Goal: Task Accomplishment & Management: Use online tool/utility

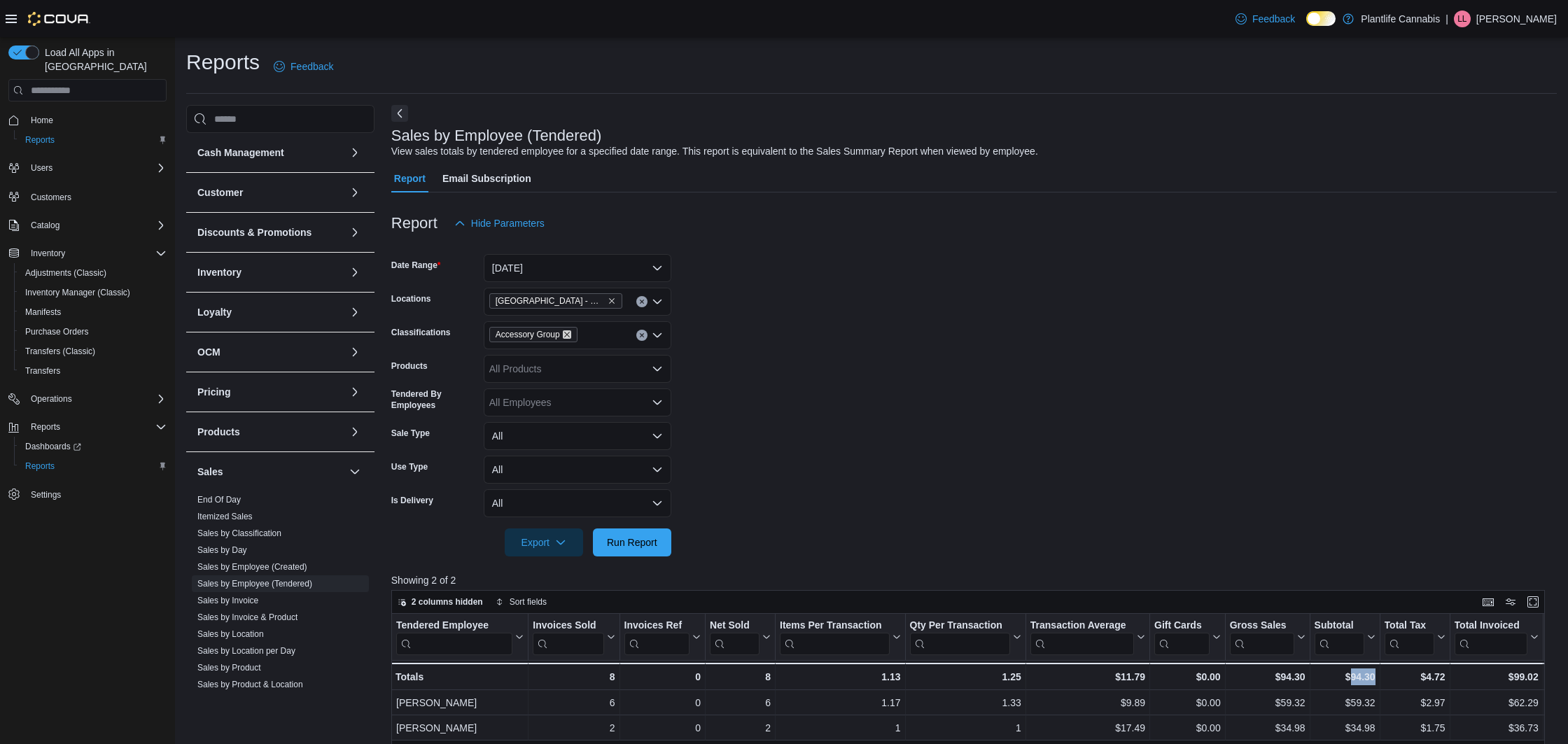
click at [570, 337] on icon "Remove Accessory Group from selection in this group" at bounding box center [567, 335] width 6 height 6
click at [236, 502] on link "End Of Day" at bounding box center [218, 499] width 43 height 10
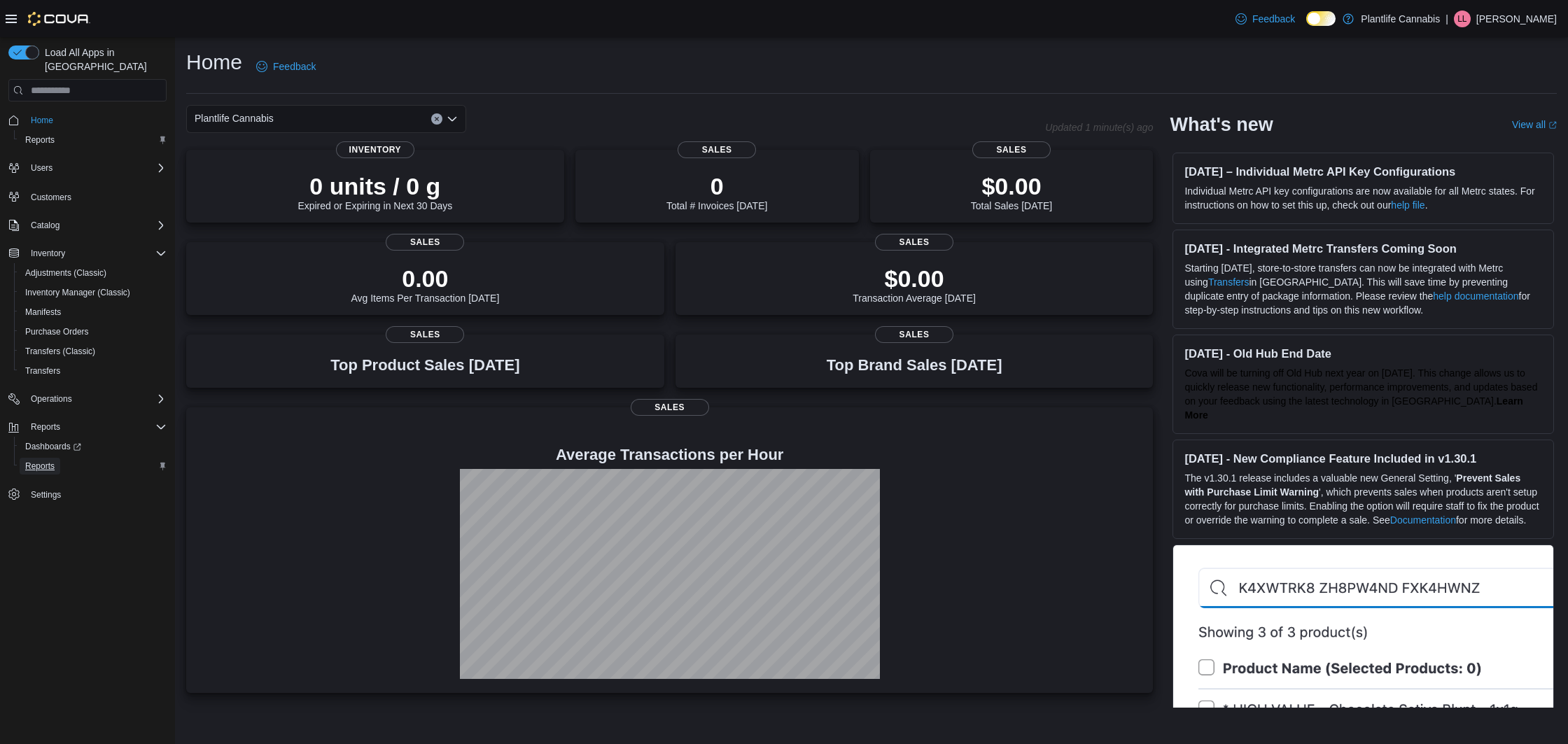
click at [53, 460] on span "Reports" at bounding box center [40, 465] width 29 height 11
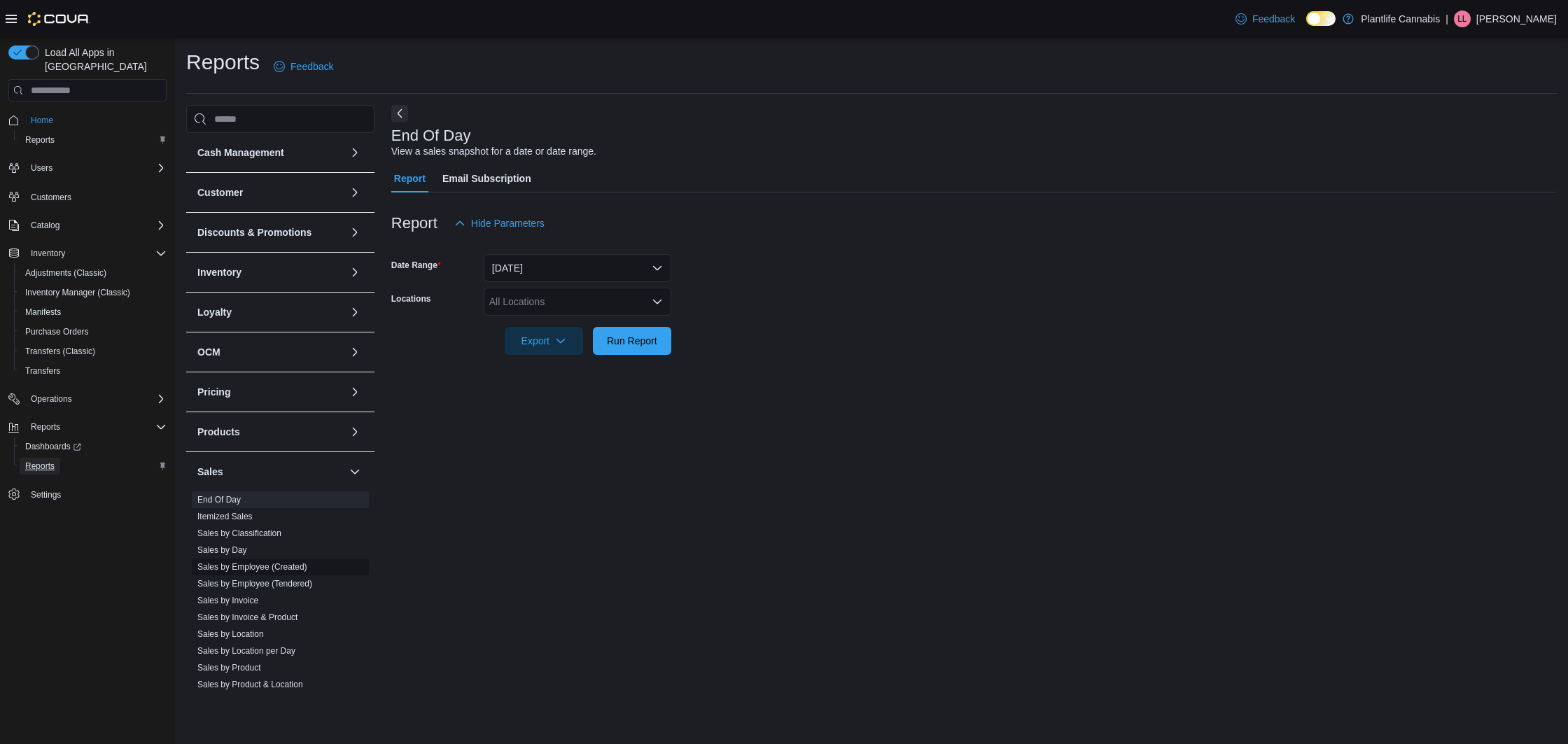
scroll to position [135, 0]
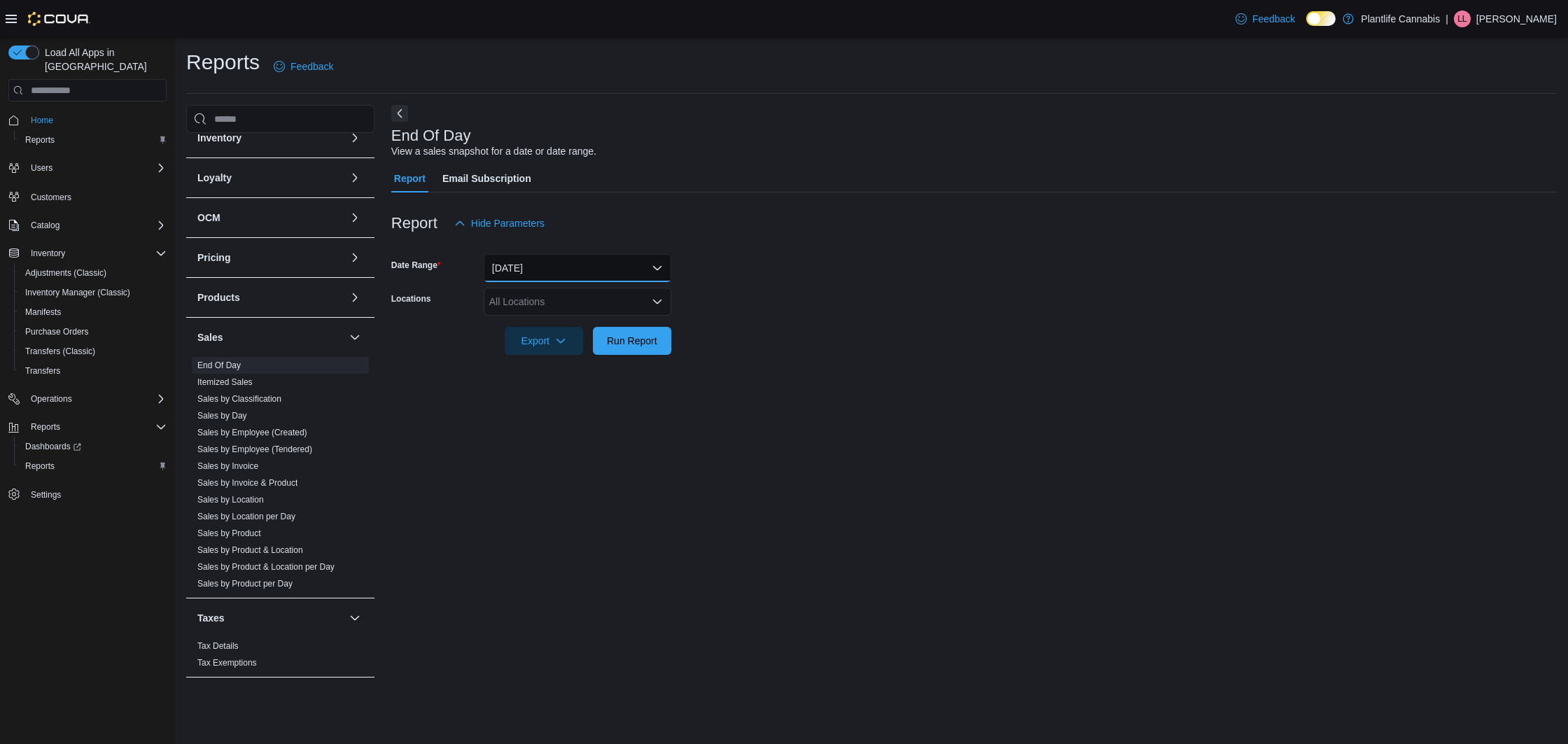
click at [570, 270] on button "[DATE]" at bounding box center [577, 268] width 187 height 28
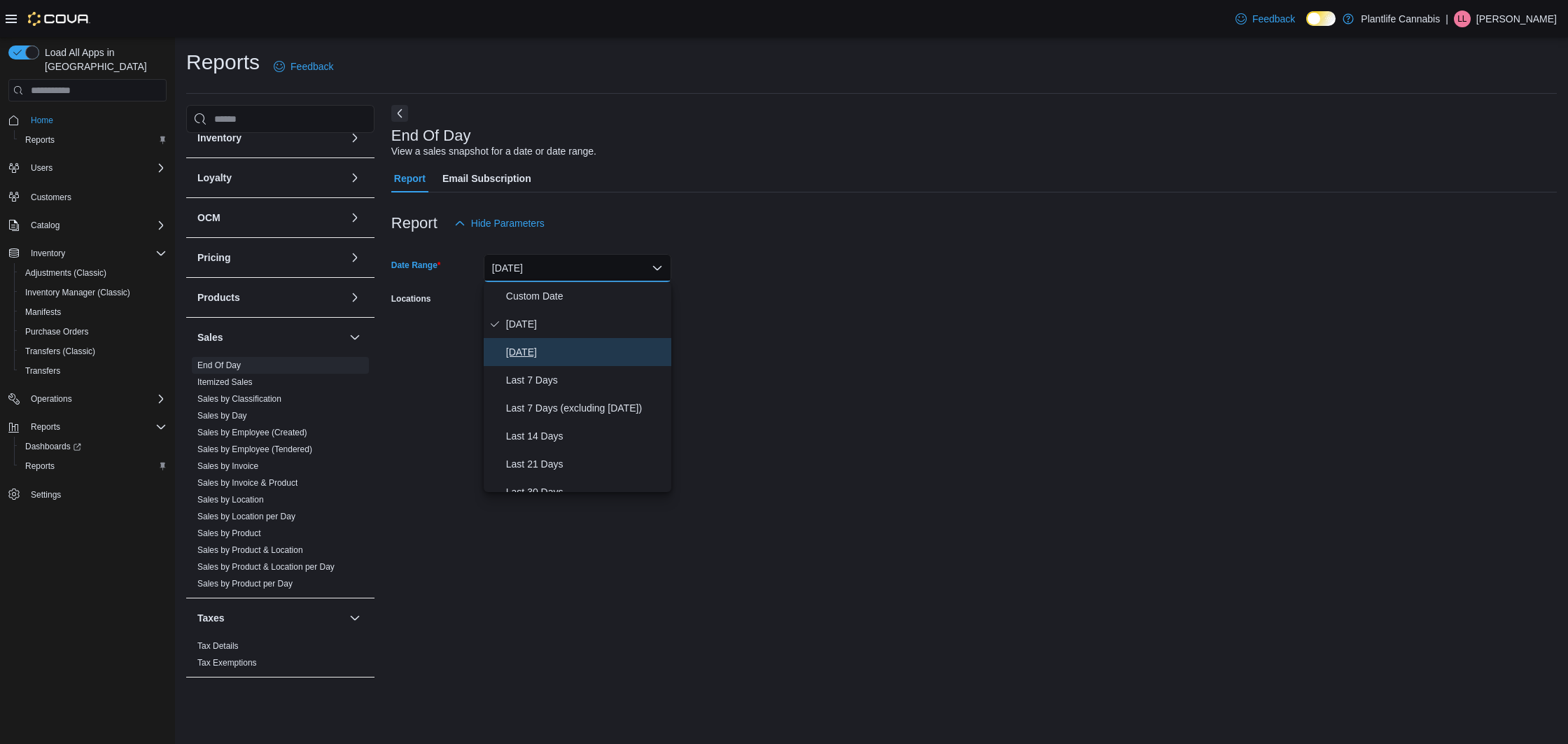
click at [549, 352] on span "[DATE]" at bounding box center [585, 351] width 160 height 17
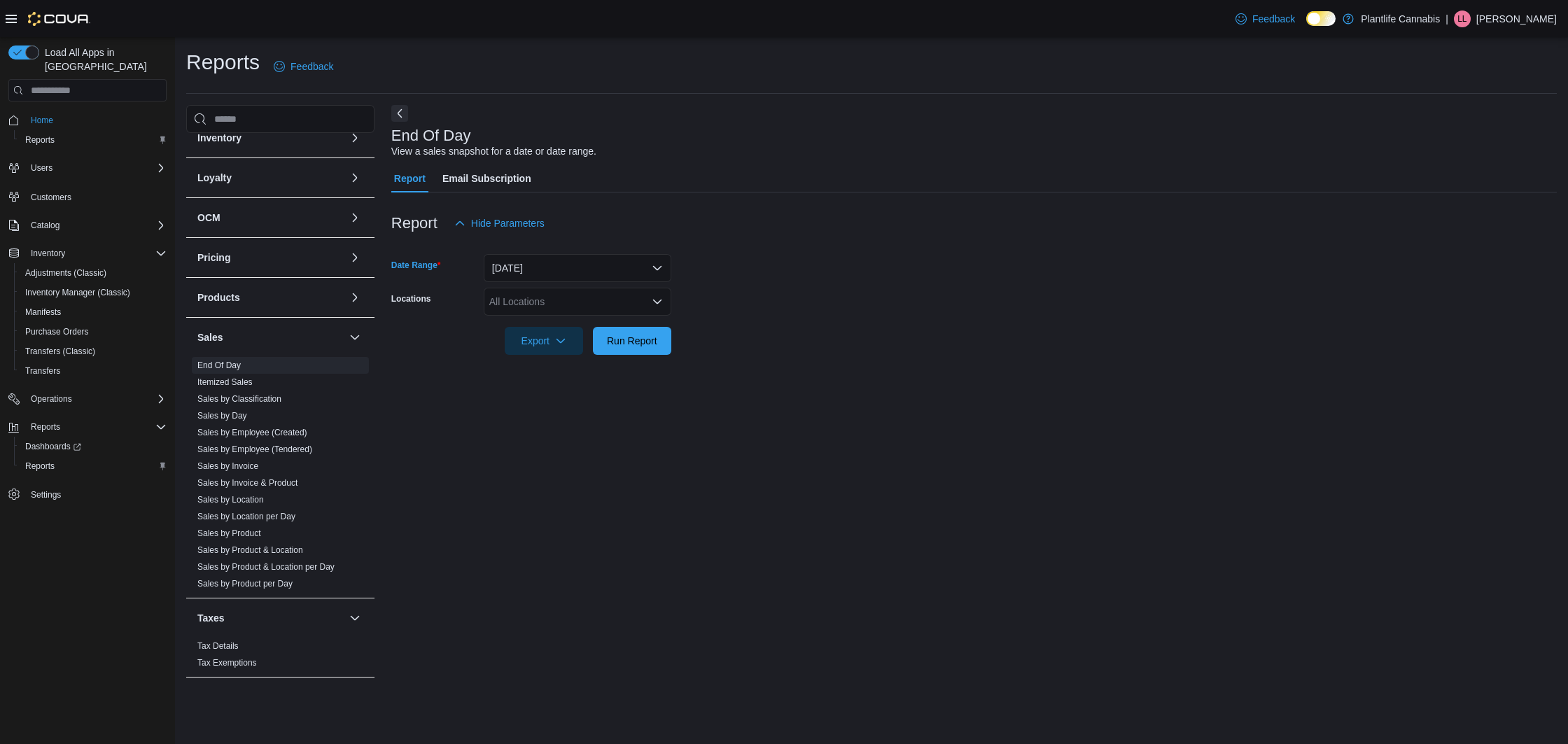
click at [573, 295] on div "All Locations" at bounding box center [577, 301] width 187 height 28
type input "******"
click at [575, 323] on span "[GEOGRAPHIC_DATA] - Mahogany Market" at bounding box center [615, 325] width 189 height 14
click at [879, 338] on form "Date Range [DATE] Locations [GEOGRAPHIC_DATA] - Mahogany Market Export Run Repo…" at bounding box center [973, 296] width 1165 height 118
click at [640, 336] on span "Run Report" at bounding box center [631, 340] width 51 height 14
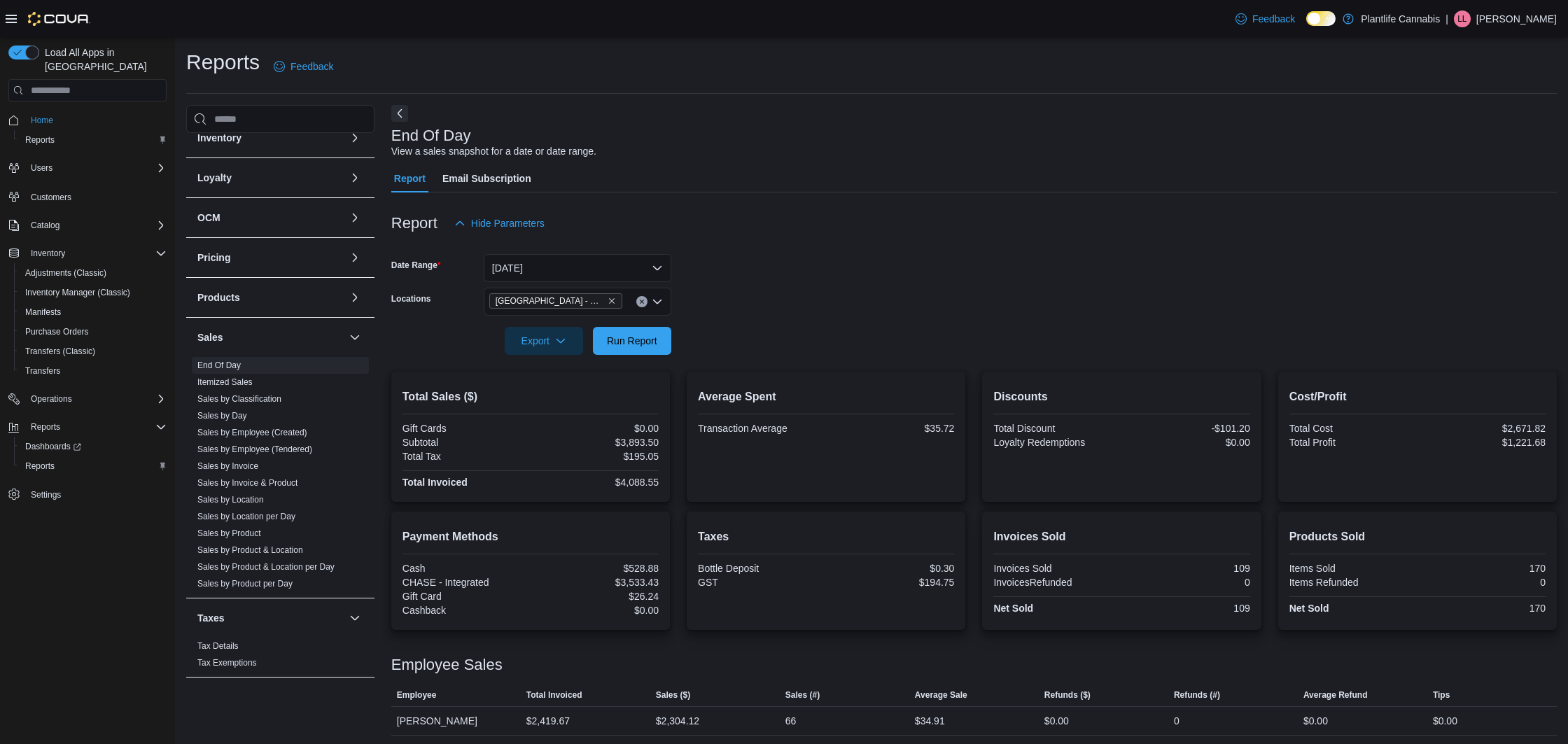
scroll to position [1, 0]
drag, startPoint x: 633, startPoint y: 596, endPoint x: 667, endPoint y: 598, distance: 34.1
click at [667, 598] on div "Payment Methods Cash $528.88 CHASE - Integrated $3,533.43 Gift Card $26.24 Cash…" at bounding box center [530, 570] width 279 height 118
copy div "26.24"
